Goal: Transaction & Acquisition: Purchase product/service

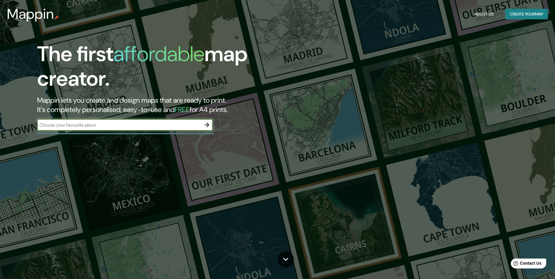
click at [48, 125] on input "text" at bounding box center [119, 125] width 164 height 7
type input "partida caparella, [GEOGRAPHIC_DATA] , [GEOGRAPHIC_DATA]"
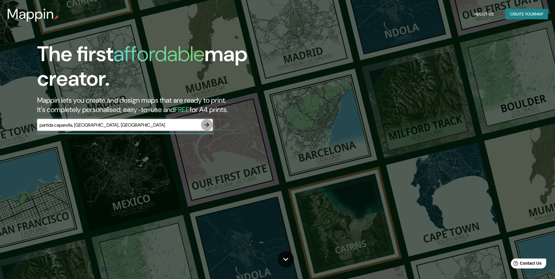
click at [206, 124] on icon "button" at bounding box center [206, 125] width 7 height 7
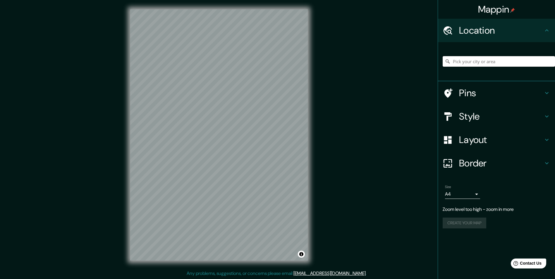
click at [460, 62] on input "Pick your city or area" at bounding box center [499, 61] width 112 height 11
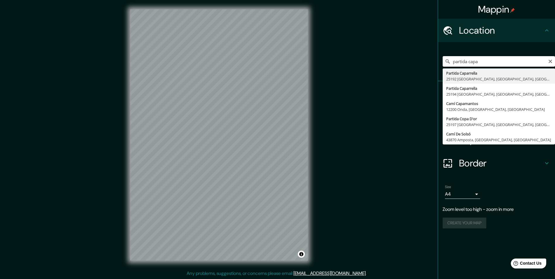
type input "Partida Caparrella, 25192 [GEOGRAPHIC_DATA], [GEOGRAPHIC_DATA], [GEOGRAPHIC_DAT…"
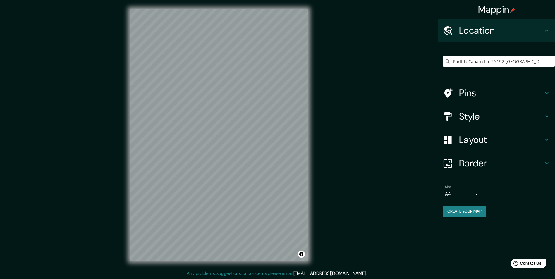
click at [123, 150] on div "© Mapbox © OpenStreetMap Improve this map" at bounding box center [219, 135] width 196 height 270
click at [364, 224] on div "Mappin Location Partida Caparrella, 25192 [GEOGRAPHIC_DATA], [GEOGRAPHIC_DATA],…" at bounding box center [277, 140] width 555 height 280
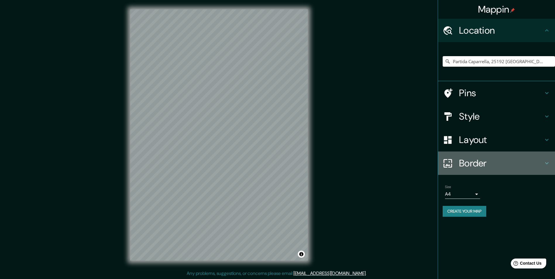
click at [545, 164] on icon at bounding box center [547, 163] width 7 height 7
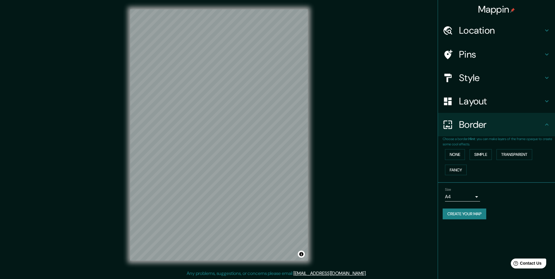
click at [542, 76] on h4 "Style" at bounding box center [501, 78] width 84 height 12
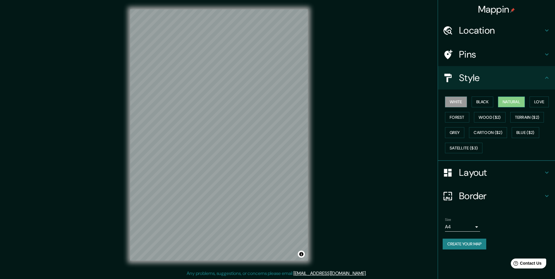
click at [524, 102] on button "Natural" at bounding box center [511, 102] width 27 height 11
click at [528, 119] on button "Terrain ($2)" at bounding box center [528, 117] width 34 height 11
click at [523, 106] on button "Natural" at bounding box center [511, 102] width 27 height 11
click at [499, 131] on button "Cartoon ($2)" at bounding box center [488, 132] width 38 height 11
click at [240, 279] on html "Mappin Location Partida Caparrella, 25192 [GEOGRAPHIC_DATA], [GEOGRAPHIC_DATA],…" at bounding box center [277, 139] width 555 height 279
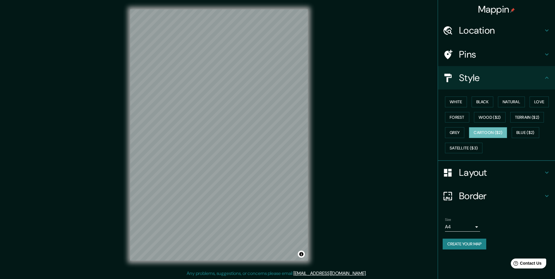
click at [544, 49] on div "Pins" at bounding box center [496, 54] width 117 height 23
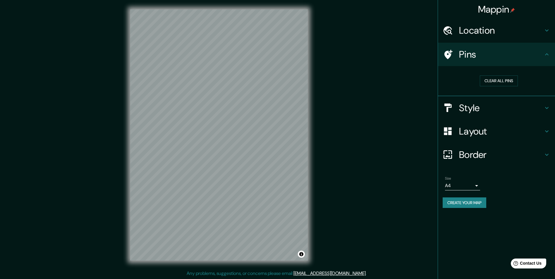
click at [207, 279] on html "Mappin Location Partida Caparrella, 25192 [GEOGRAPHIC_DATA], [GEOGRAPHIC_DATA],…" at bounding box center [277, 139] width 555 height 279
click at [318, 223] on div "Mappin Location Partida Caparrella, 25192 [GEOGRAPHIC_DATA], [GEOGRAPHIC_DATA],…" at bounding box center [277, 140] width 555 height 280
click at [311, 271] on div "Mappin Location Partida Caparrella, 25192 [GEOGRAPHIC_DATA], [GEOGRAPHIC_DATA],…" at bounding box center [277, 140] width 555 height 280
click at [226, 171] on div "Mappin Location Partida Caparrella, 25192 [GEOGRAPHIC_DATA], [GEOGRAPHIC_DATA],…" at bounding box center [277, 140] width 555 height 280
